Goal: Task Accomplishment & Management: Manage account settings

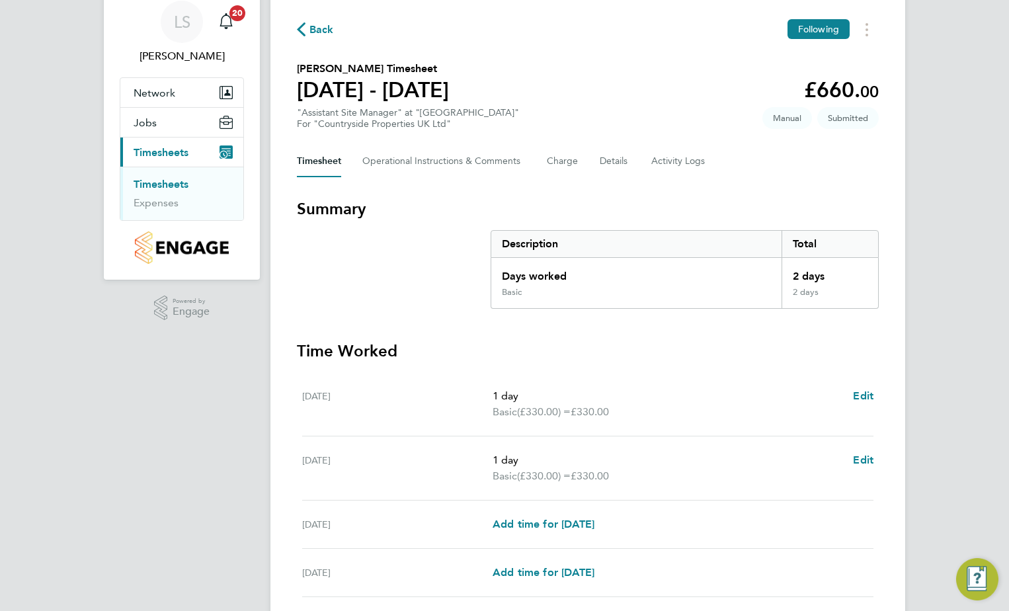
scroll to position [297, 0]
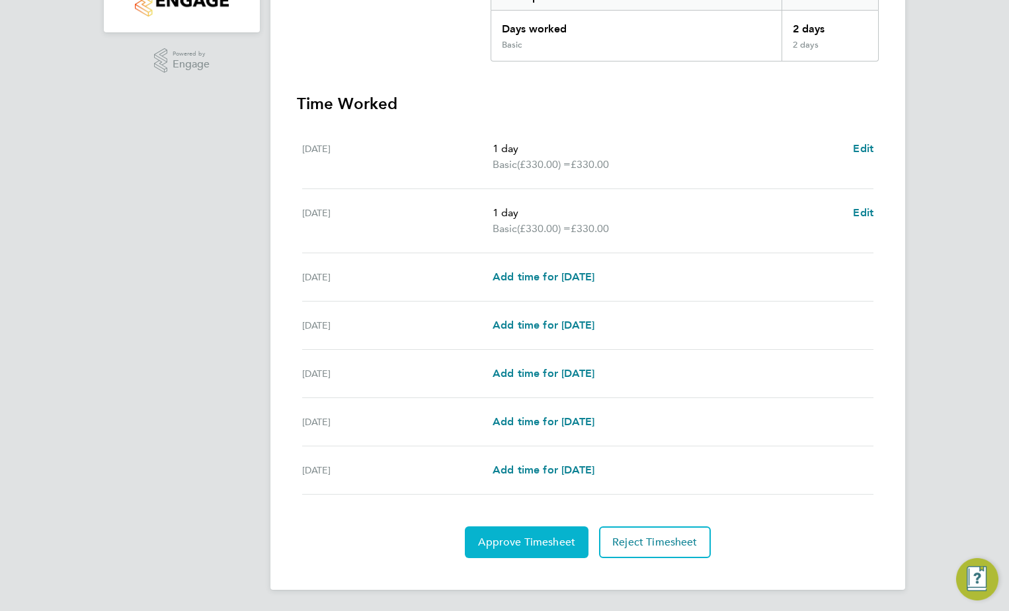
click at [553, 546] on span "Approve Timesheet" at bounding box center [526, 542] width 97 height 13
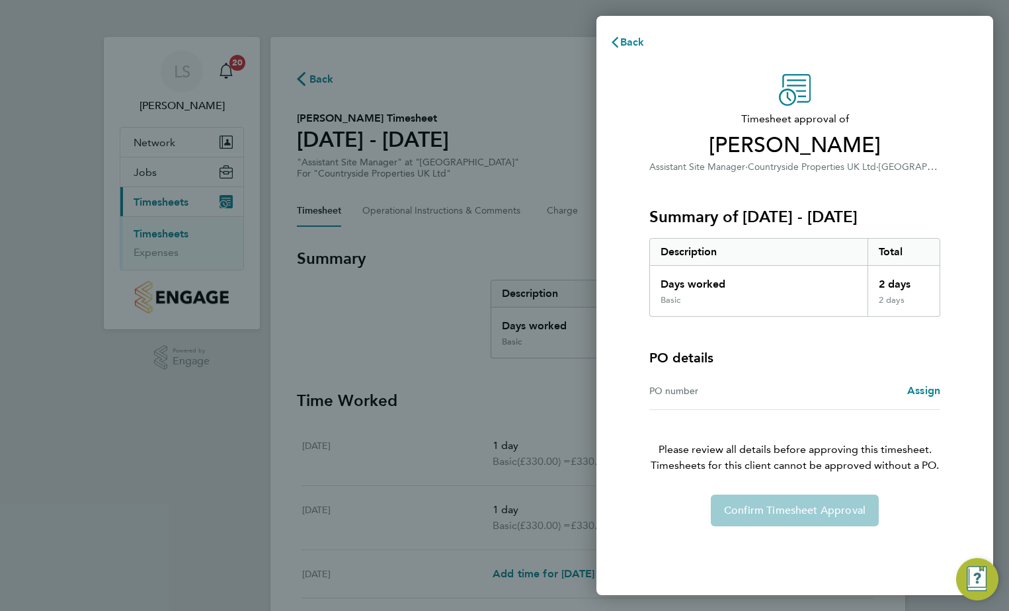
click at [702, 388] on div "PO number" at bounding box center [721, 391] width 145 height 16
click at [930, 393] on span "Assign" at bounding box center [923, 390] width 33 height 13
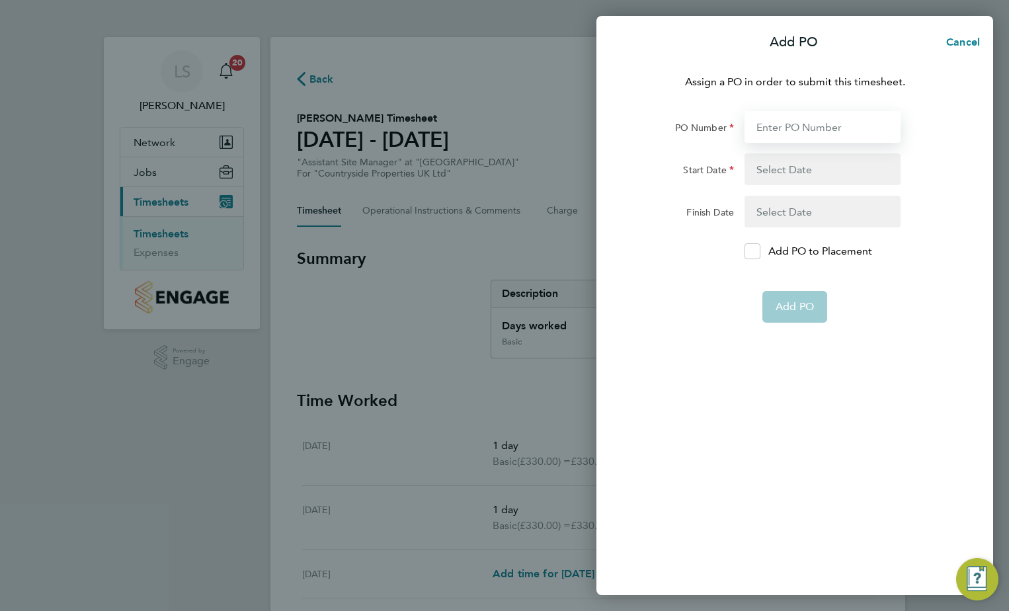
click at [795, 112] on input "PO Number" at bounding box center [823, 127] width 156 height 32
paste input "M-J0518/00101"
type input "M-J0518/00101"
type input "[DATE]"
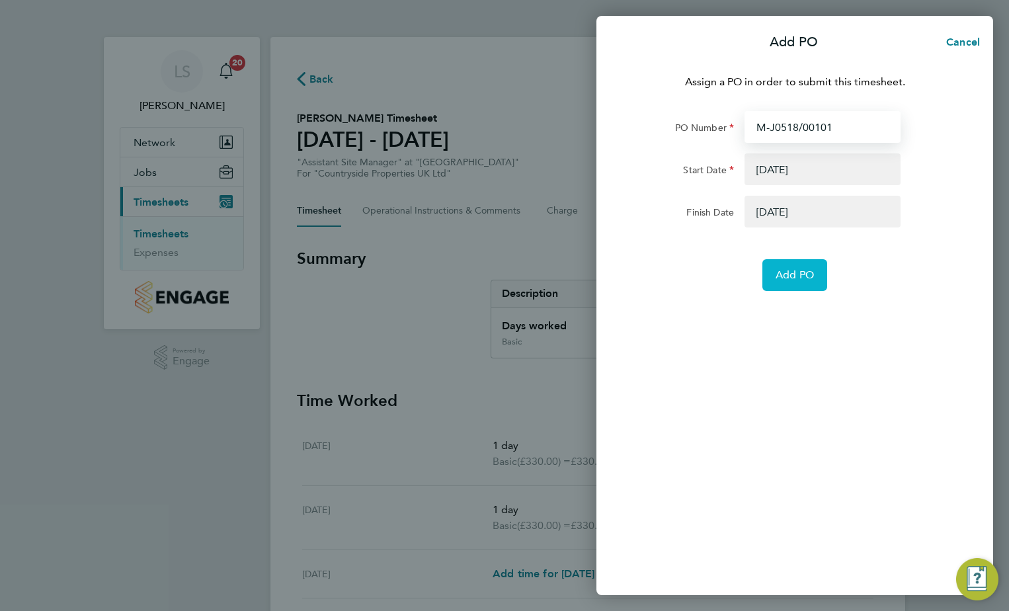
type input "M-J0518/00101"
click at [801, 276] on span "Add PO" at bounding box center [795, 274] width 38 height 13
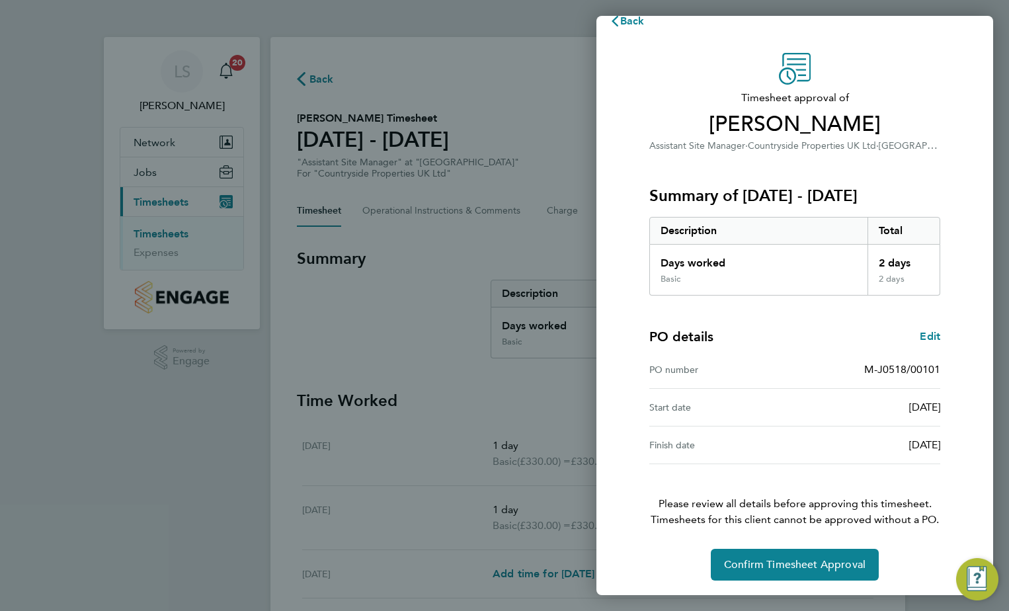
scroll to position [22, 0]
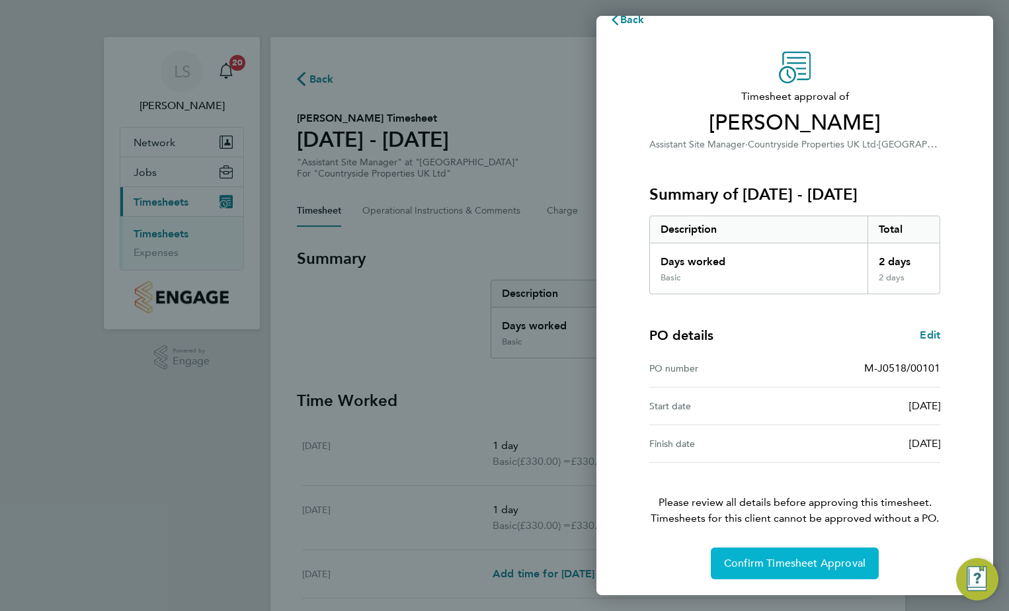
click at [819, 549] on button "Confirm Timesheet Approval" at bounding box center [795, 563] width 168 height 32
